Goal: Task Accomplishment & Management: Use online tool/utility

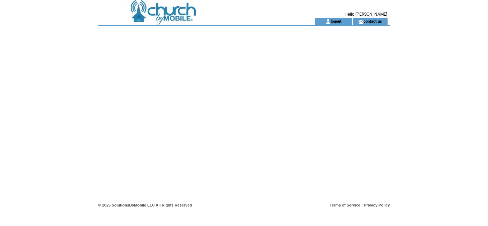
click at [181, 20] on td at bounding box center [193, 21] width 191 height 7
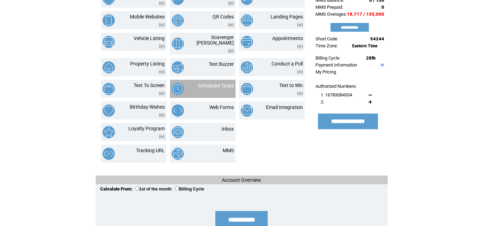
scroll to position [99, 0]
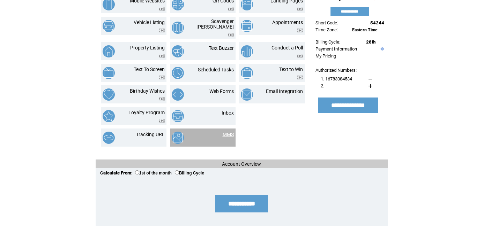
click at [230, 132] on link "MMS" at bounding box center [227, 135] width 11 height 6
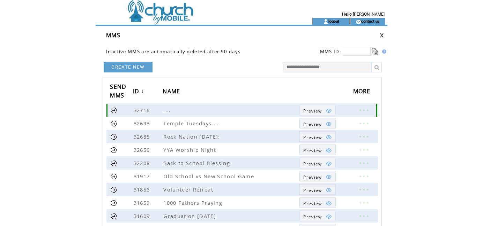
click at [306, 109] on span "Preview" at bounding box center [312, 111] width 18 height 6
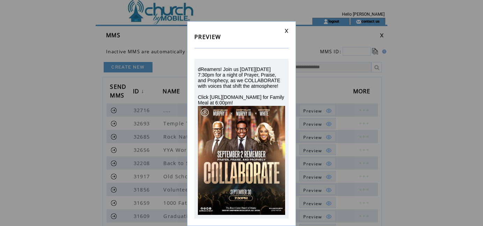
scroll to position [5, 0]
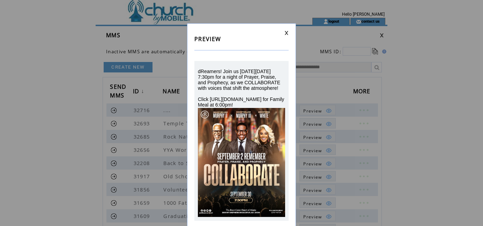
click at [286, 33] on link at bounding box center [286, 33] width 4 height 5
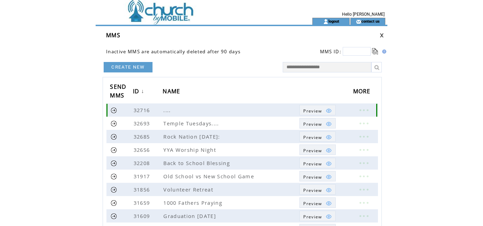
click at [114, 113] on link at bounding box center [114, 110] width 7 height 7
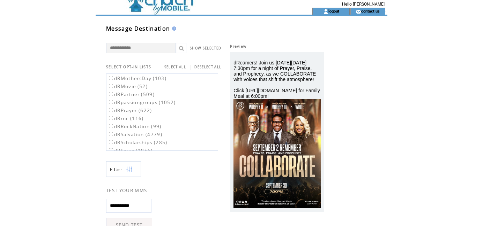
scroll to position [402, 0]
click at [111, 115] on label "dRPrayer (622)" at bounding box center [129, 118] width 45 height 6
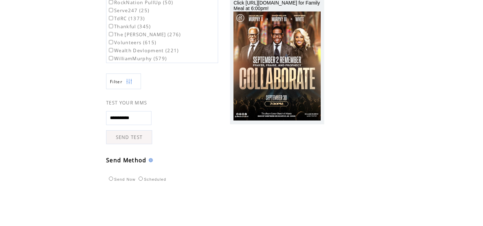
scroll to position [100, 0]
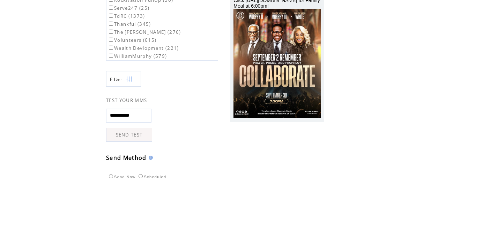
click at [126, 139] on link "SEND TEST" at bounding box center [129, 135] width 46 height 14
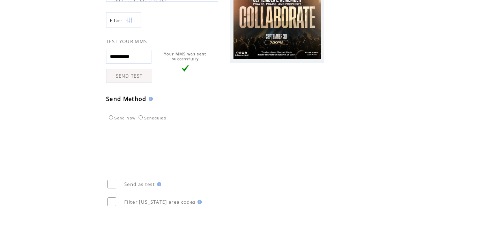
scroll to position [160, 0]
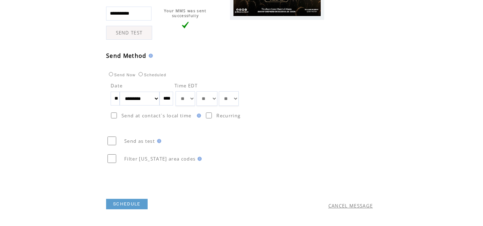
scroll to position [205, 0]
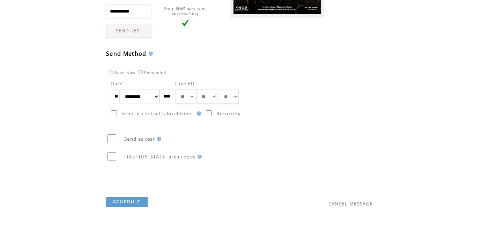
select select "*"
drag, startPoint x: 218, startPoint y: 99, endPoint x: 28, endPoint y: 110, distance: 190.3
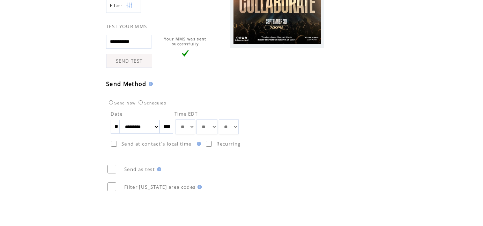
scroll to position [200, 0]
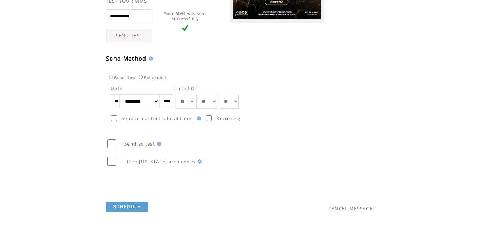
click at [121, 207] on link "SCHEDULE" at bounding box center [126, 207] width 41 height 10
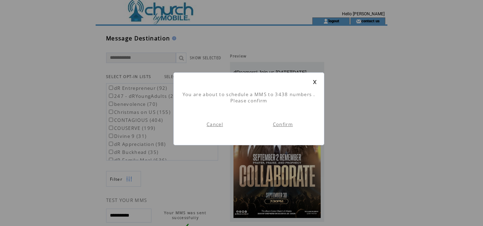
scroll to position [1, 0]
click at [288, 124] on link "Confirm" at bounding box center [283, 124] width 20 height 6
click at [229, 126] on link "Go To Dashboard" at bounding box center [215, 124] width 44 height 6
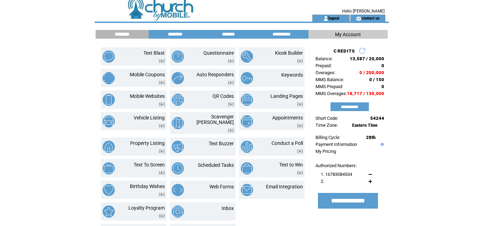
scroll to position [3, 0]
click at [178, 20] on td at bounding box center [191, 17] width 191 height 7
